Goal: Share content

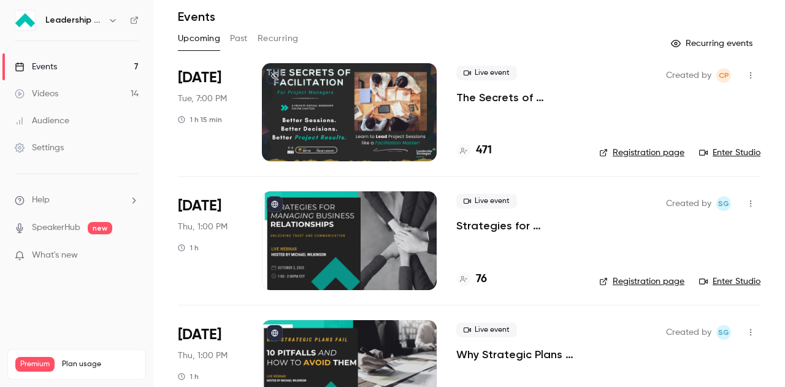
scroll to position [61, 0]
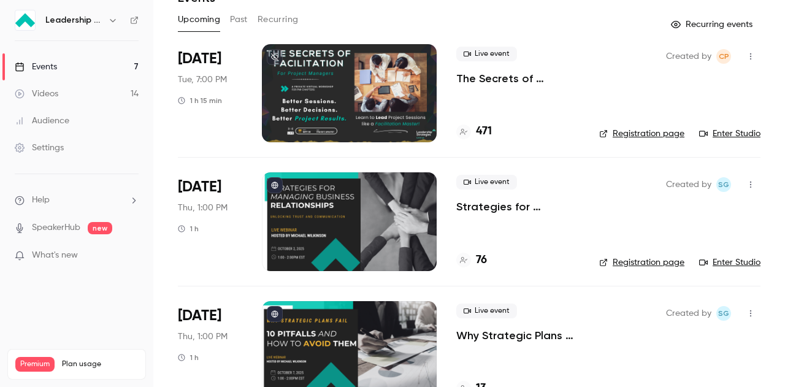
click at [405, 213] on div at bounding box center [349, 221] width 175 height 98
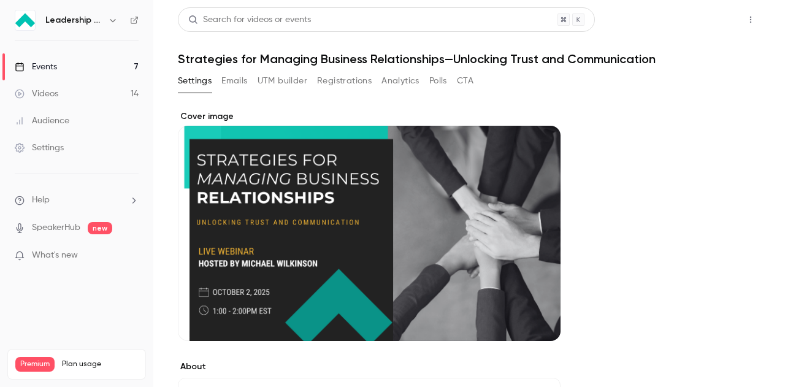
click at [714, 18] on button "Share" at bounding box center [706, 19] width 48 height 25
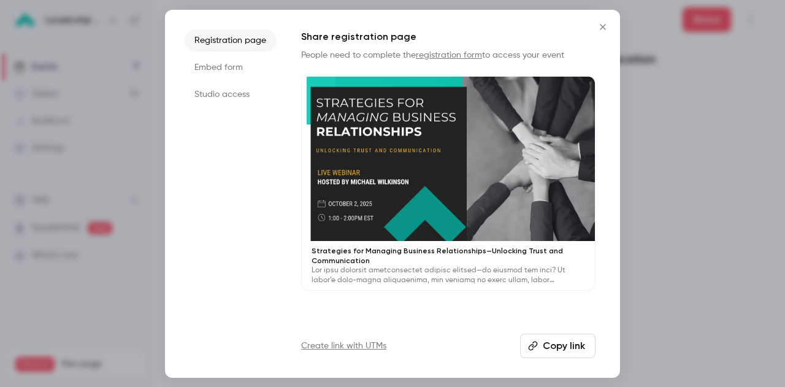
click at [556, 346] on button "Copy link" at bounding box center [557, 346] width 75 height 25
click at [600, 26] on icon "Close" at bounding box center [602, 27] width 15 height 10
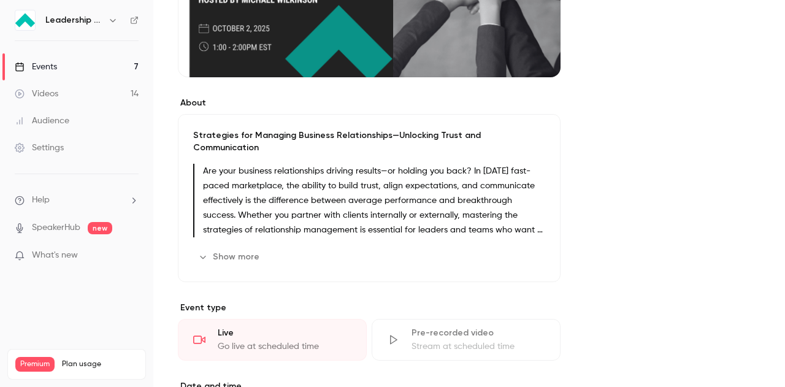
scroll to position [368, 0]
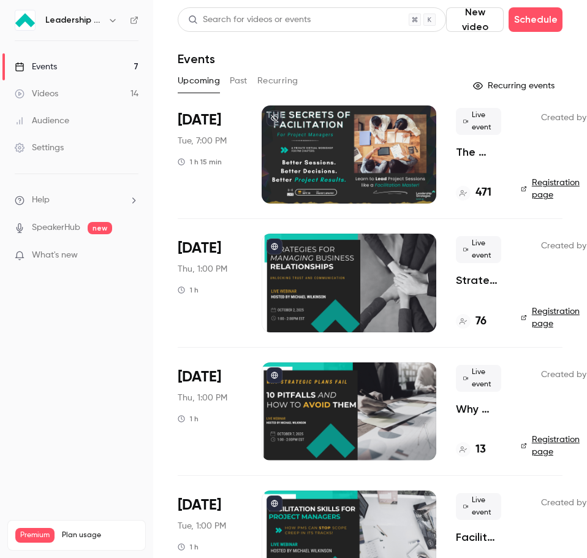
click at [318, 142] on div at bounding box center [349, 154] width 175 height 98
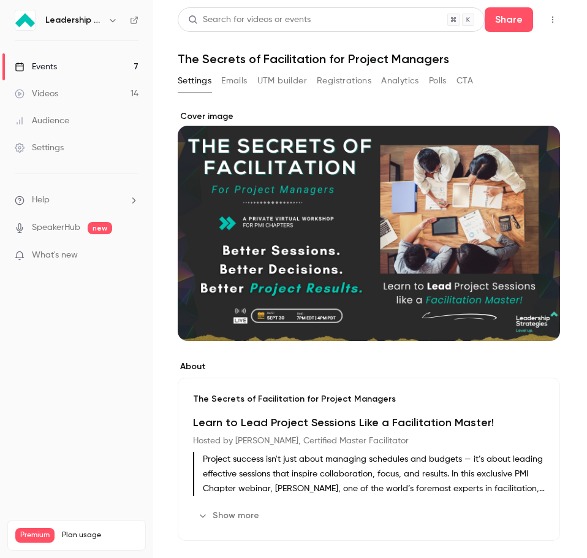
click at [548, 18] on icon "button" at bounding box center [553, 19] width 10 height 9
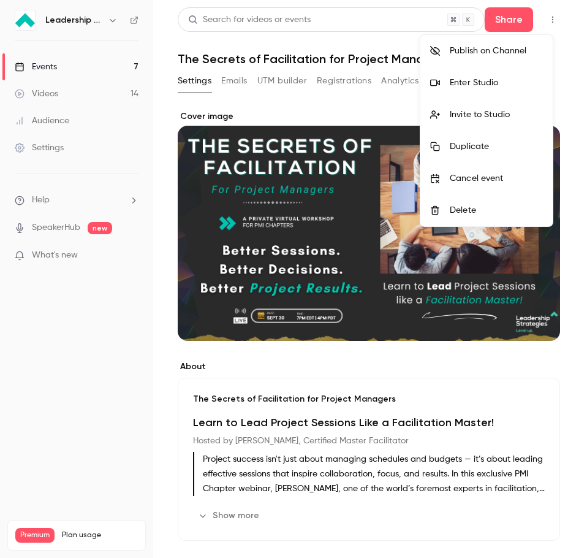
click at [478, 86] on div "Enter Studio" at bounding box center [496, 83] width 93 height 12
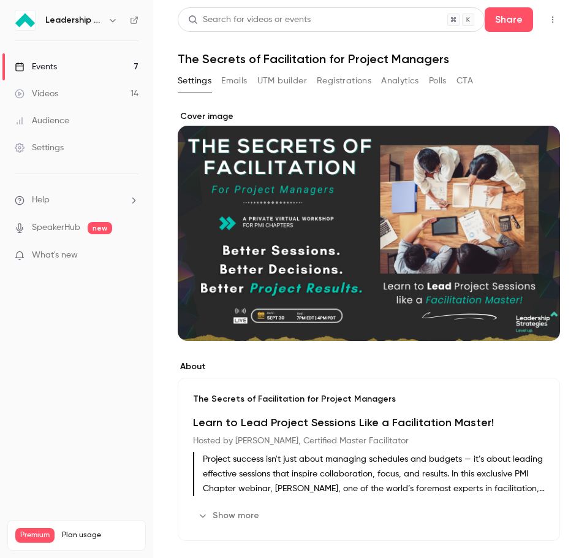
click at [548, 21] on icon "button" at bounding box center [553, 19] width 10 height 9
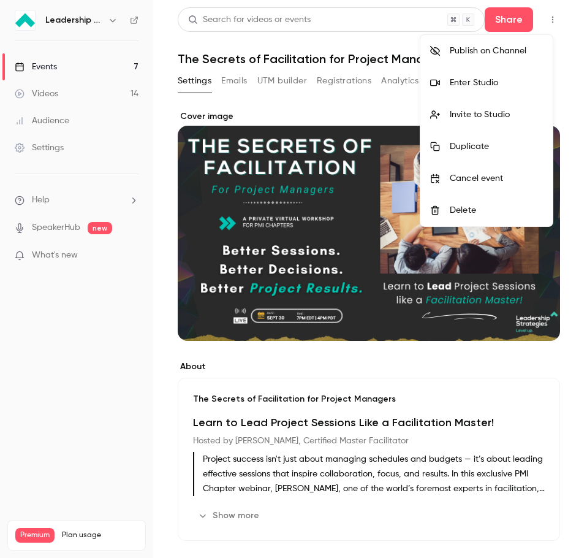
click at [511, 19] on div at bounding box center [293, 279] width 587 height 558
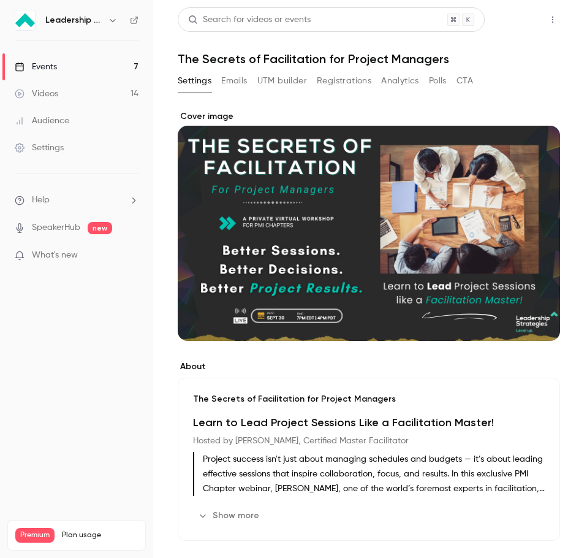
click at [511, 18] on button "Share" at bounding box center [509, 19] width 48 height 25
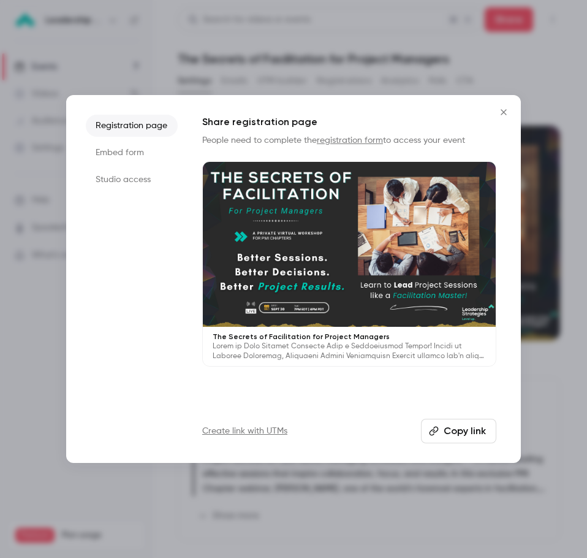
click at [464, 424] on button "Copy link" at bounding box center [458, 431] width 75 height 25
click at [500, 115] on icon "Close" at bounding box center [504, 112] width 15 height 10
